Goal: Find specific page/section: Find specific page/section

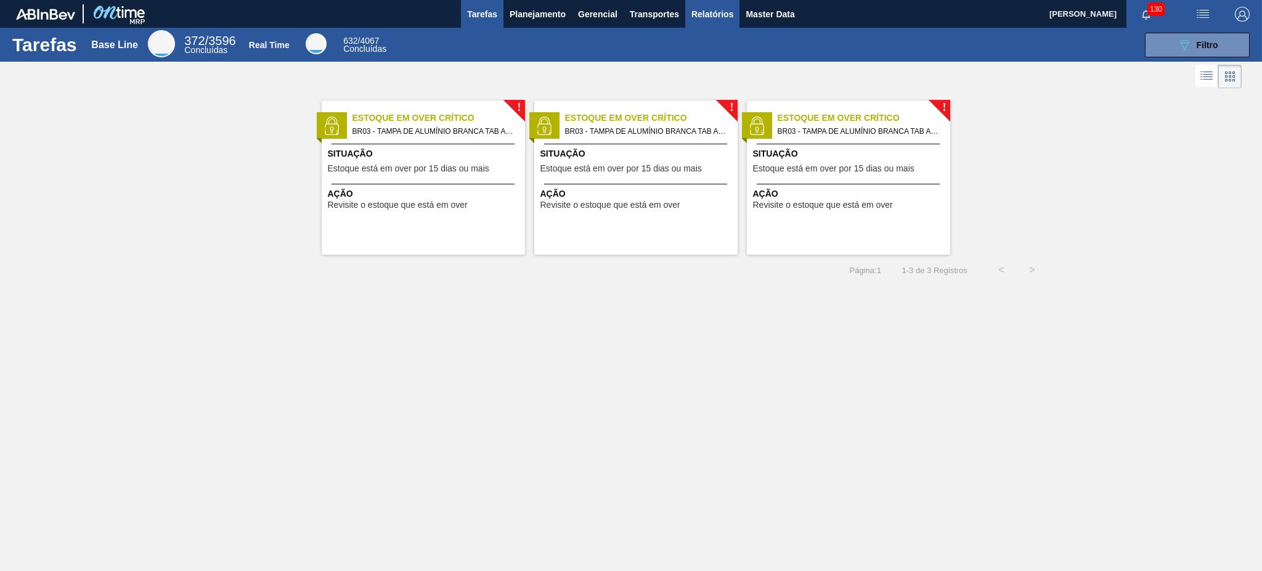
click at [707, 7] on span "Relatórios" at bounding box center [712, 14] width 42 height 15
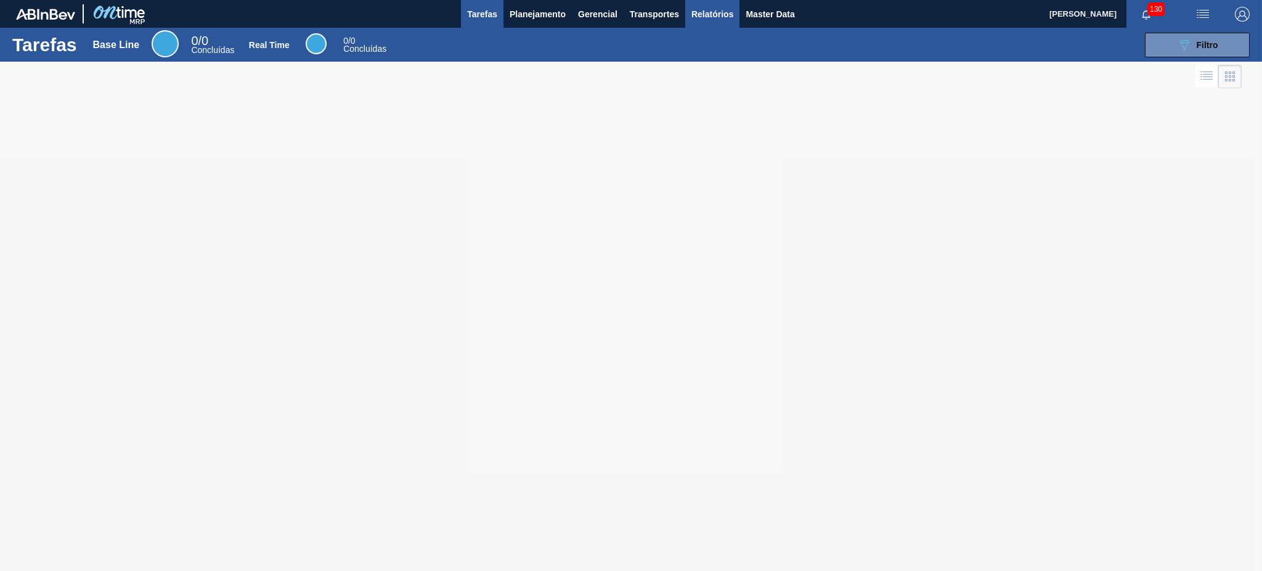
click at [718, 14] on span "Relatórios" at bounding box center [712, 14] width 42 height 15
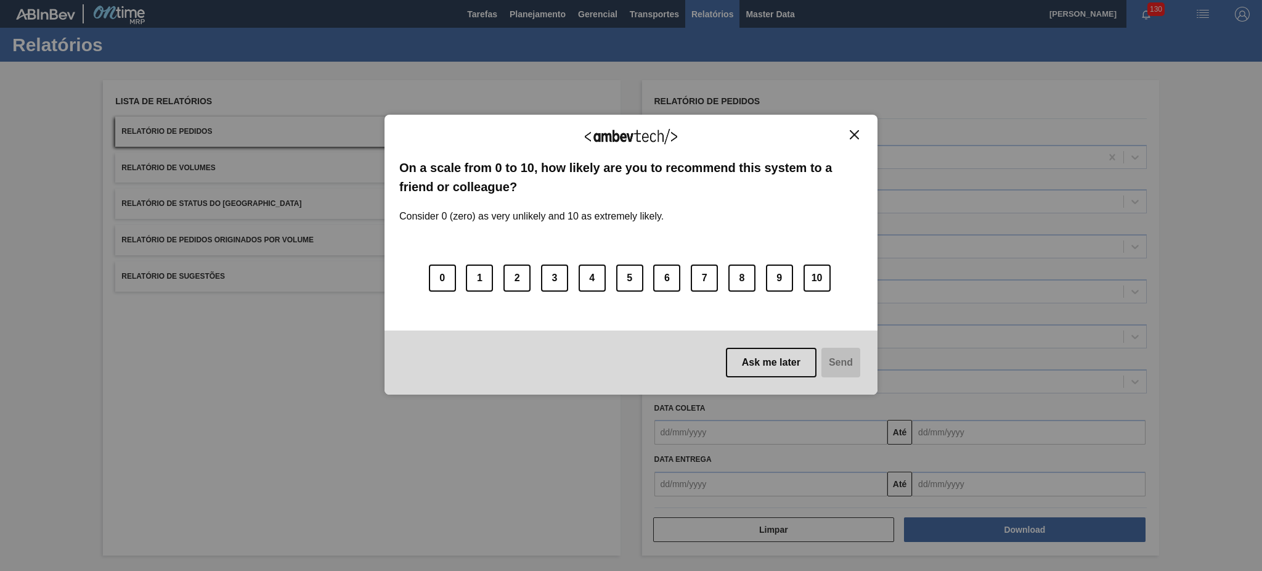
click at [858, 136] on img "Close" at bounding box center [854, 134] width 9 height 9
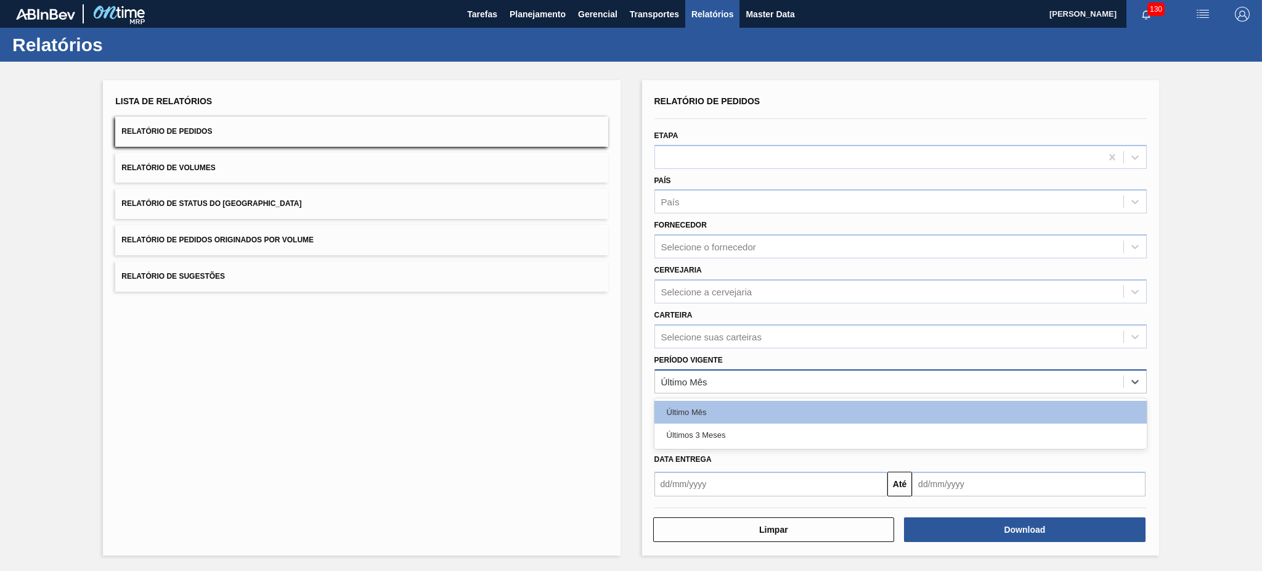
click at [780, 379] on div "Último Mês" at bounding box center [889, 381] width 468 height 18
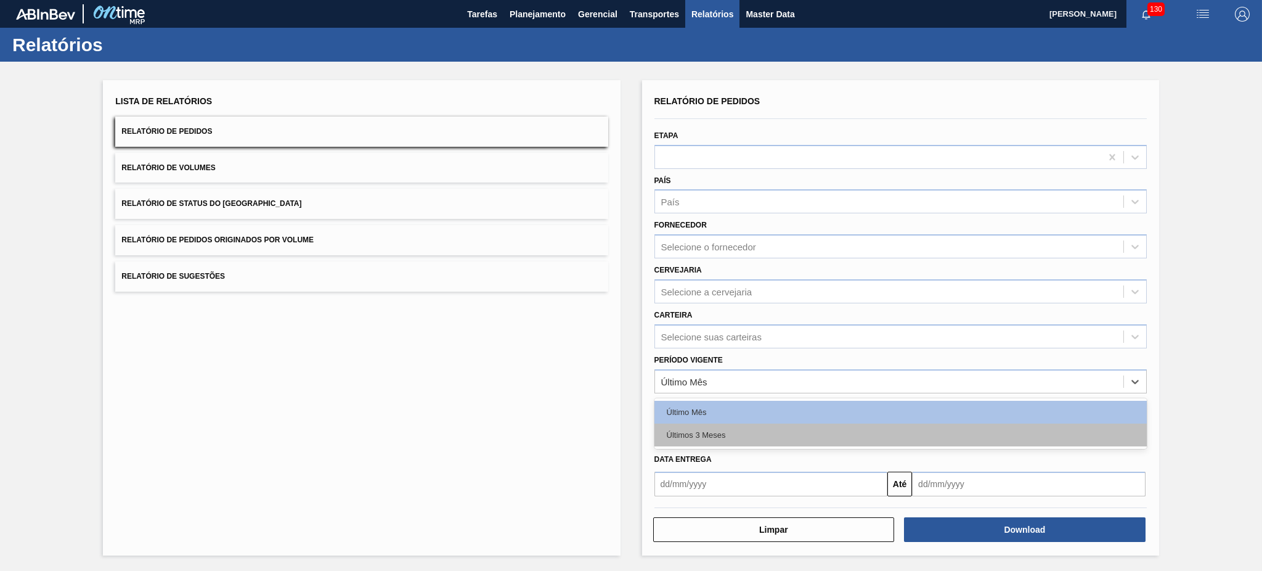
click at [738, 431] on div "Últimos 3 Meses" at bounding box center [900, 434] width 492 height 23
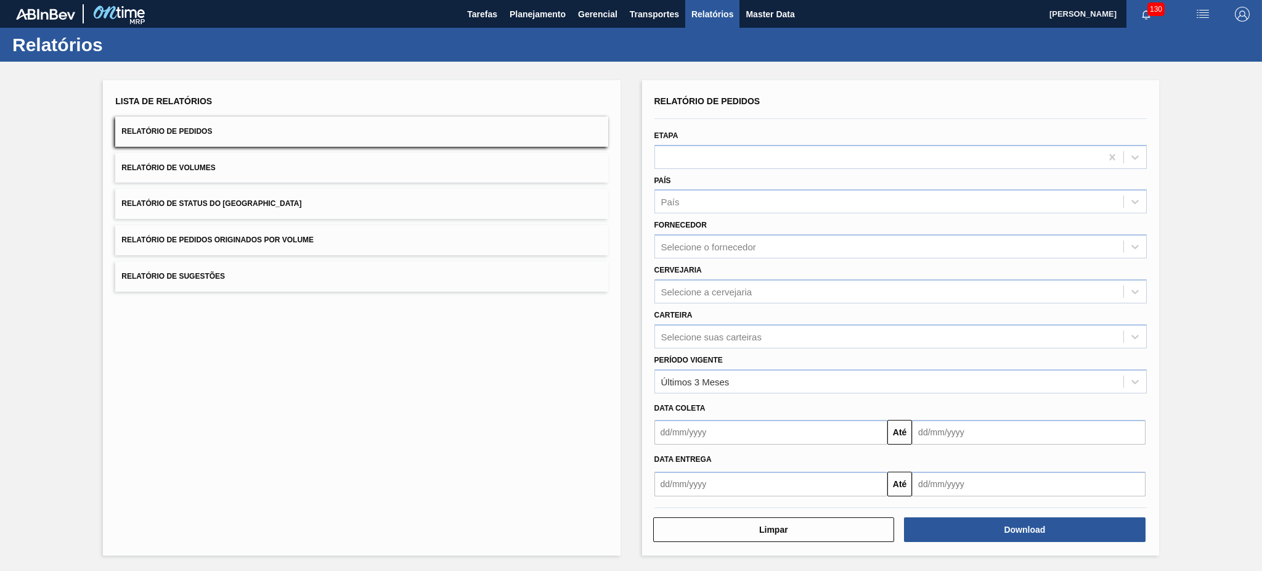
click at [444, 362] on div "Lista de Relatórios Relatório de Pedidos Relatório de Volumes Relatório de Stat…" at bounding box center [361, 317] width 517 height 475
